Goal: Information Seeking & Learning: Learn about a topic

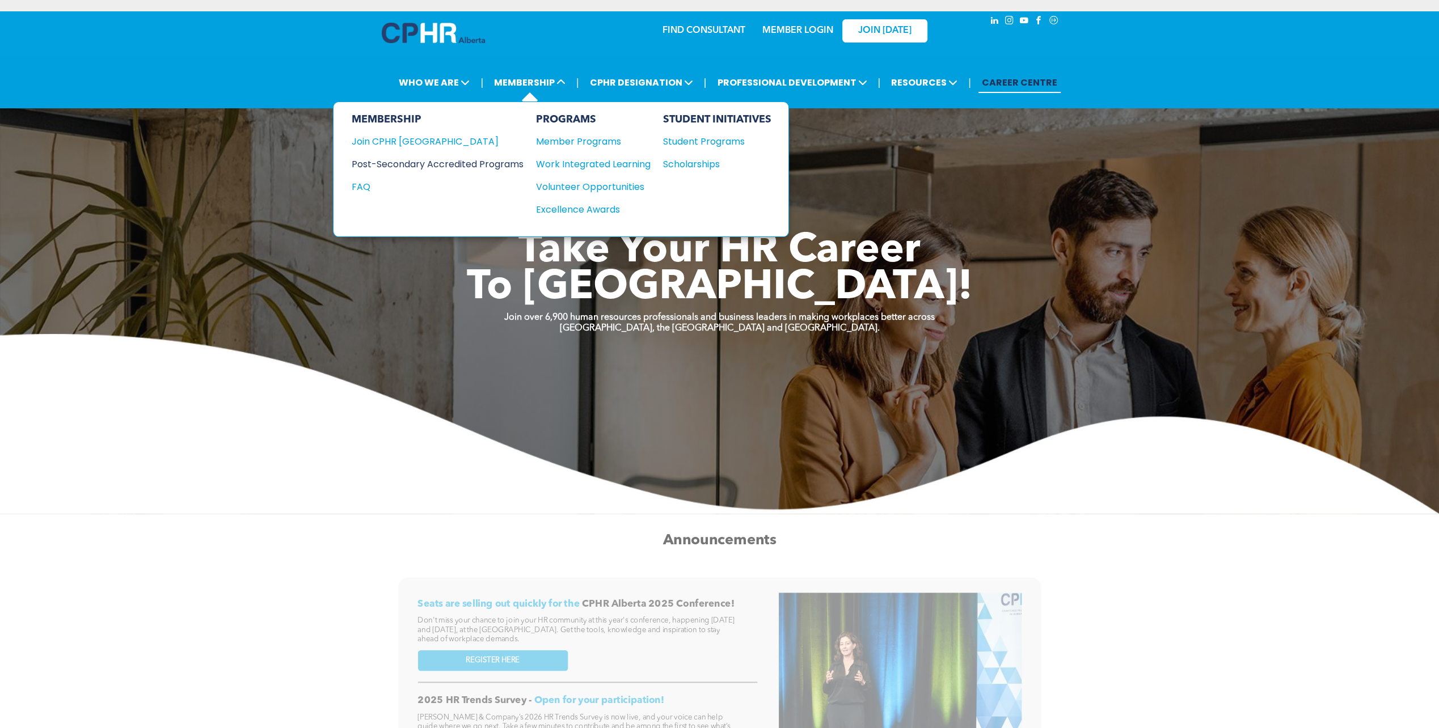
click at [500, 162] on div "Post-Secondary Accredited Programs" at bounding box center [429, 164] width 155 height 14
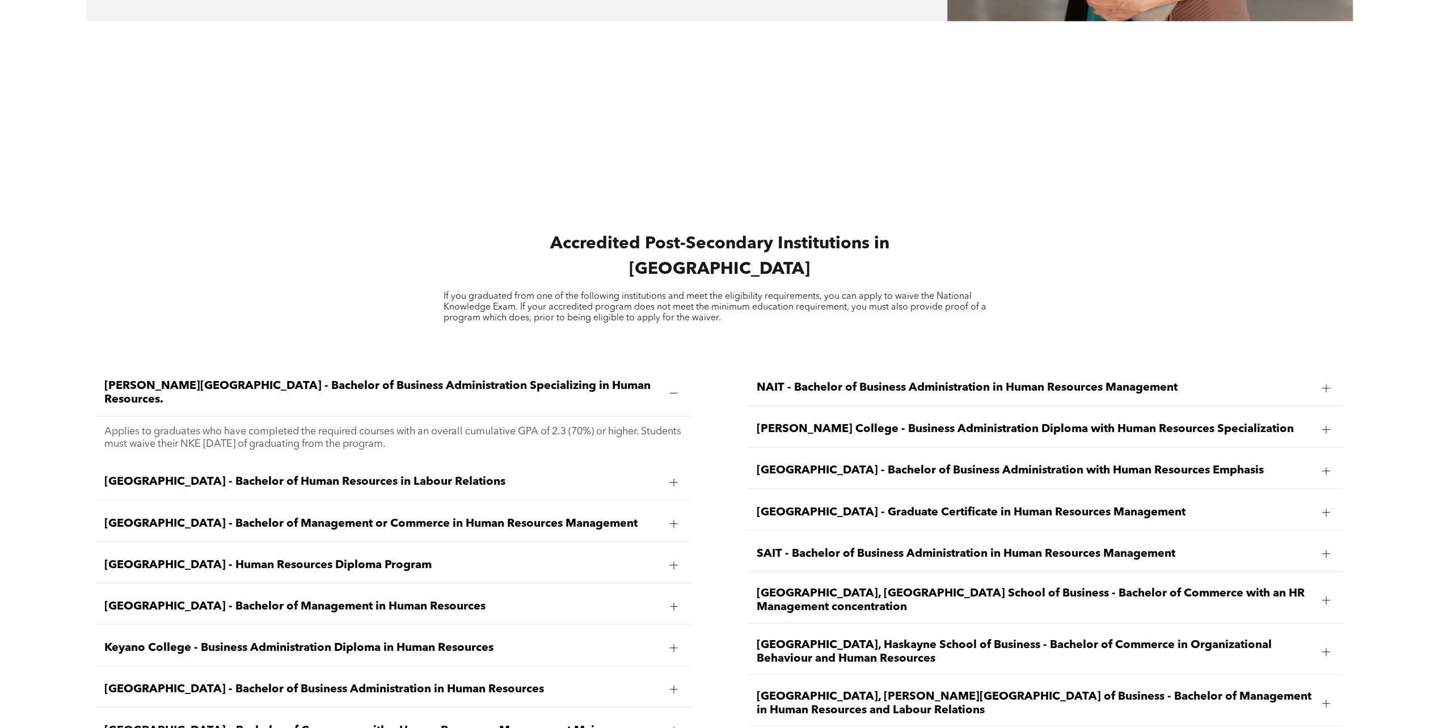
scroll to position [1702, 0]
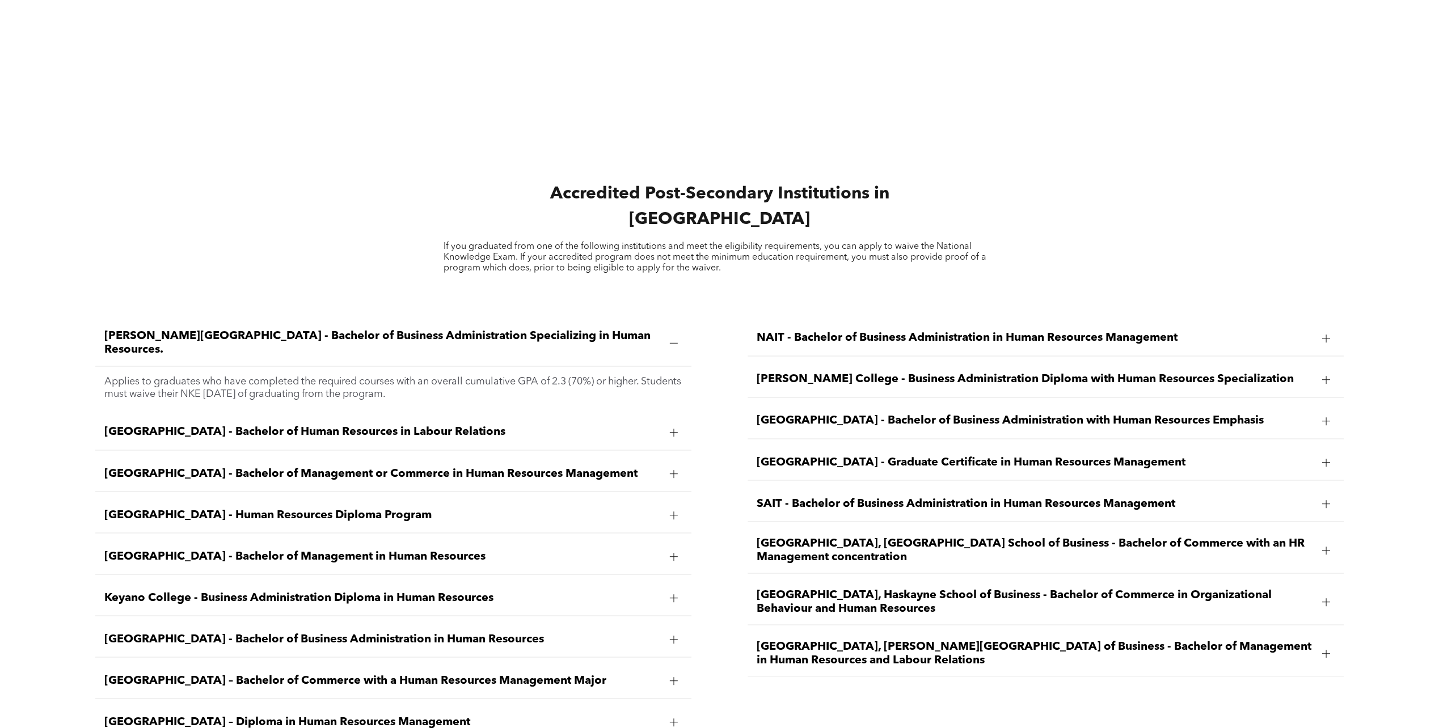
click at [807, 542] on span "[GEOGRAPHIC_DATA], [GEOGRAPHIC_DATA] School of Business - Bachelor of Commerce …" at bounding box center [1035, 550] width 556 height 27
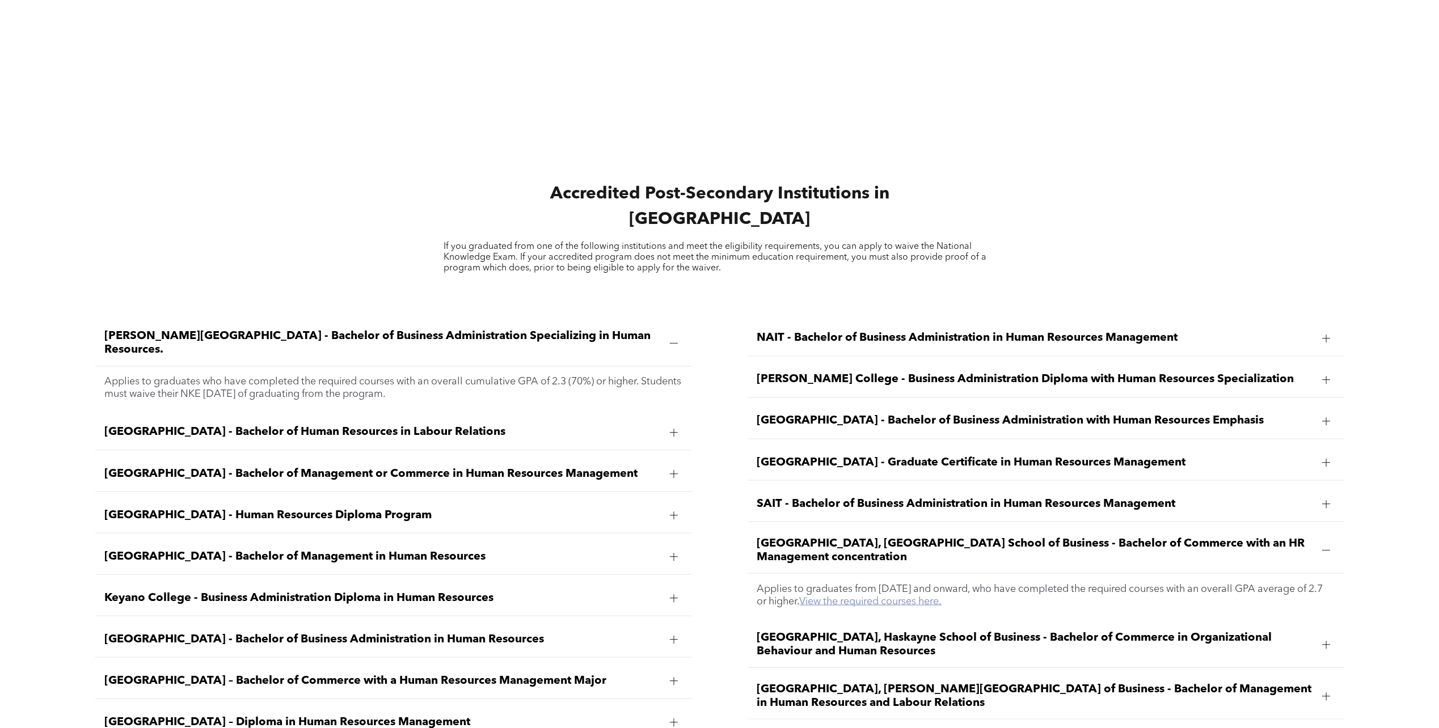
click at [850, 596] on link "View the required courses here." at bounding box center [870, 601] width 142 height 10
click at [854, 631] on span "[GEOGRAPHIC_DATA], Haskayne School of Business - Bachelor of Commerce in Organi…" at bounding box center [1035, 644] width 556 height 27
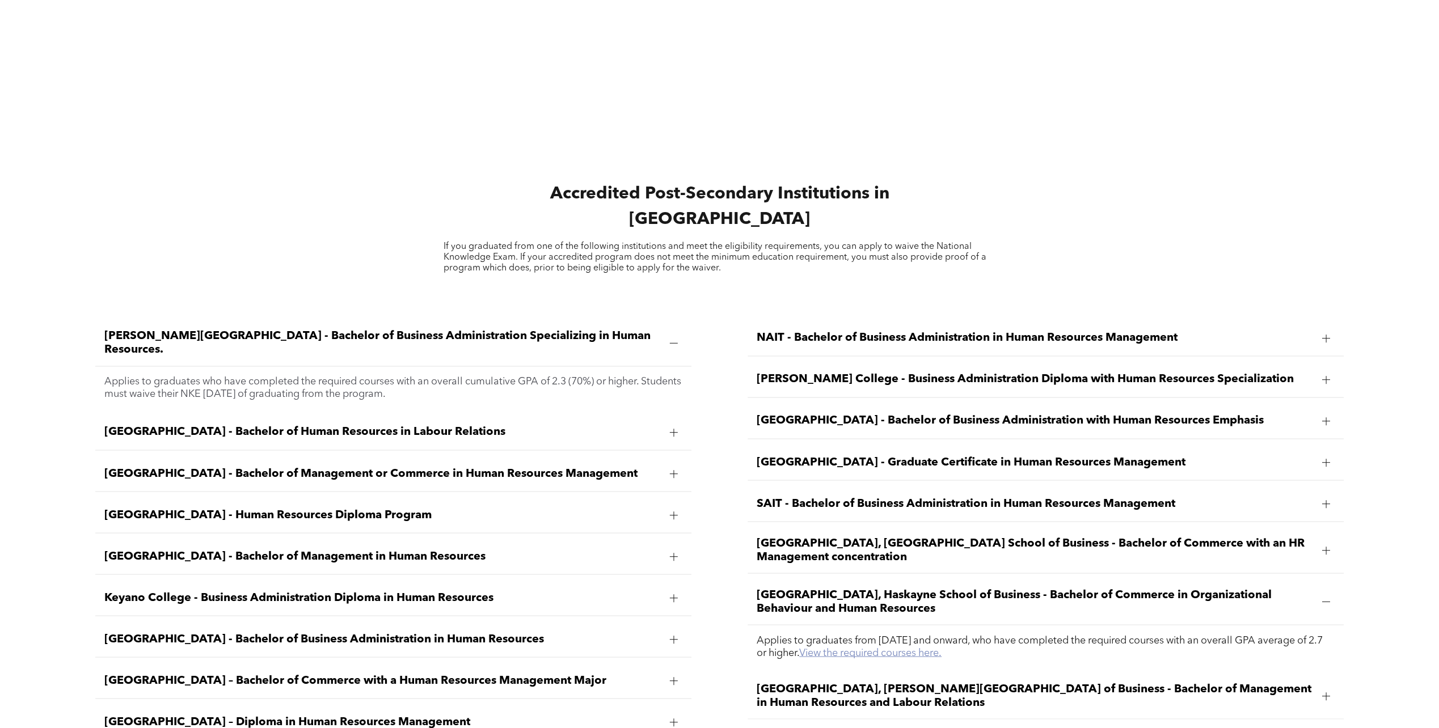
click at [911, 648] on link "View the required courses here." at bounding box center [870, 653] width 142 height 10
